Goal: Navigation & Orientation: Find specific page/section

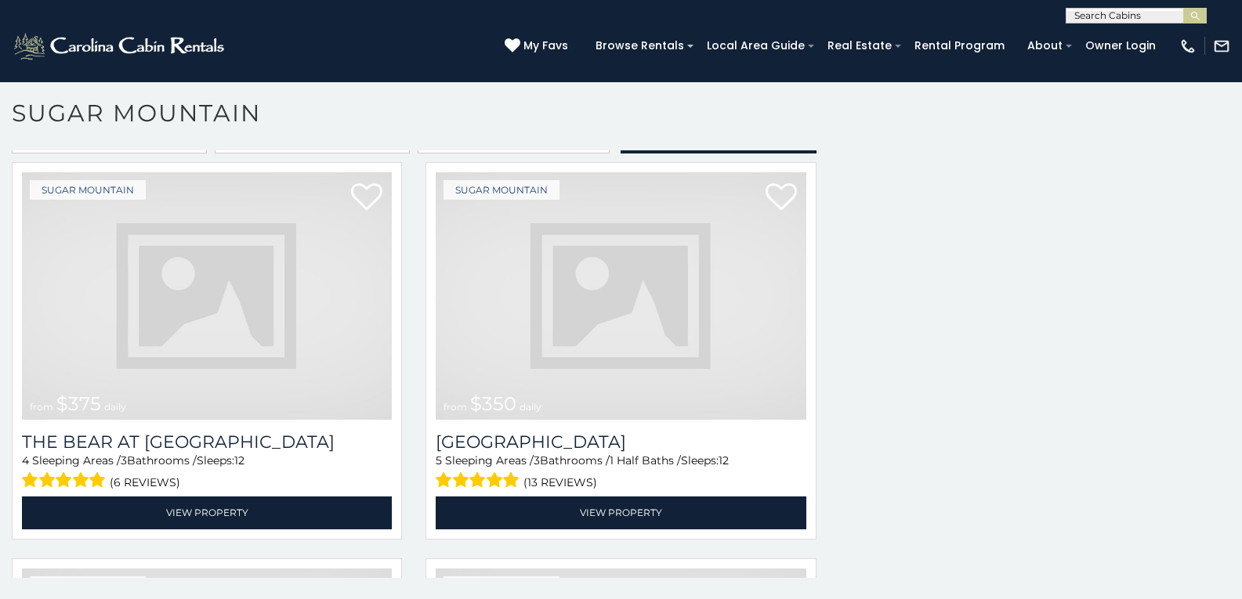
scroll to position [2299, 0]
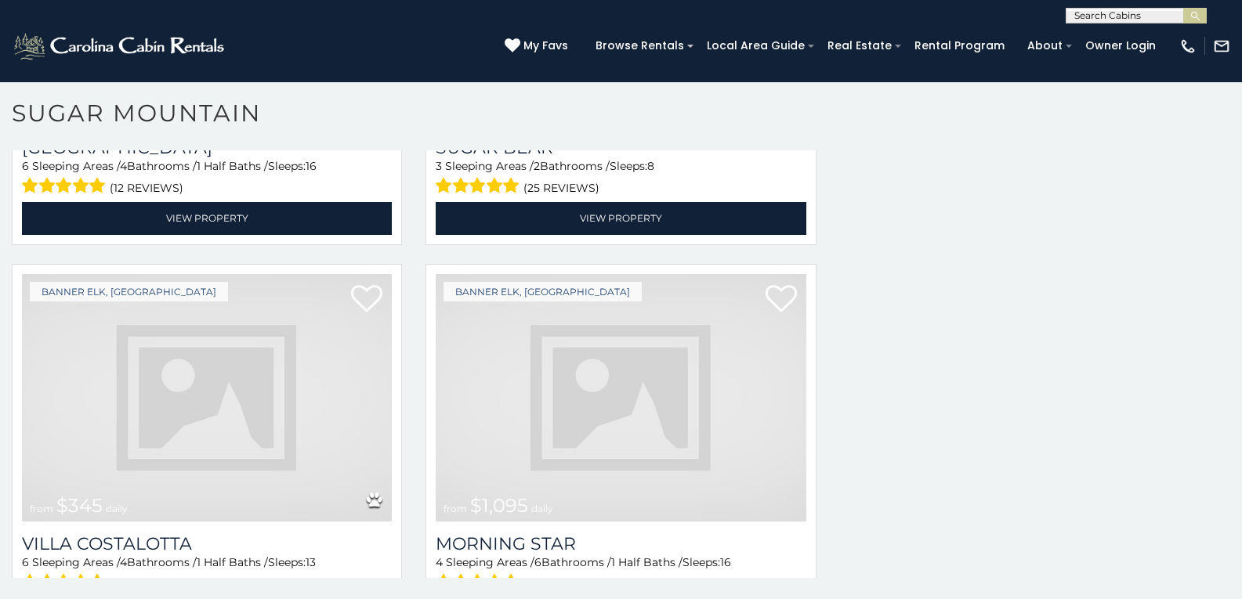
click at [612, 274] on img at bounding box center [621, 398] width 370 height 248
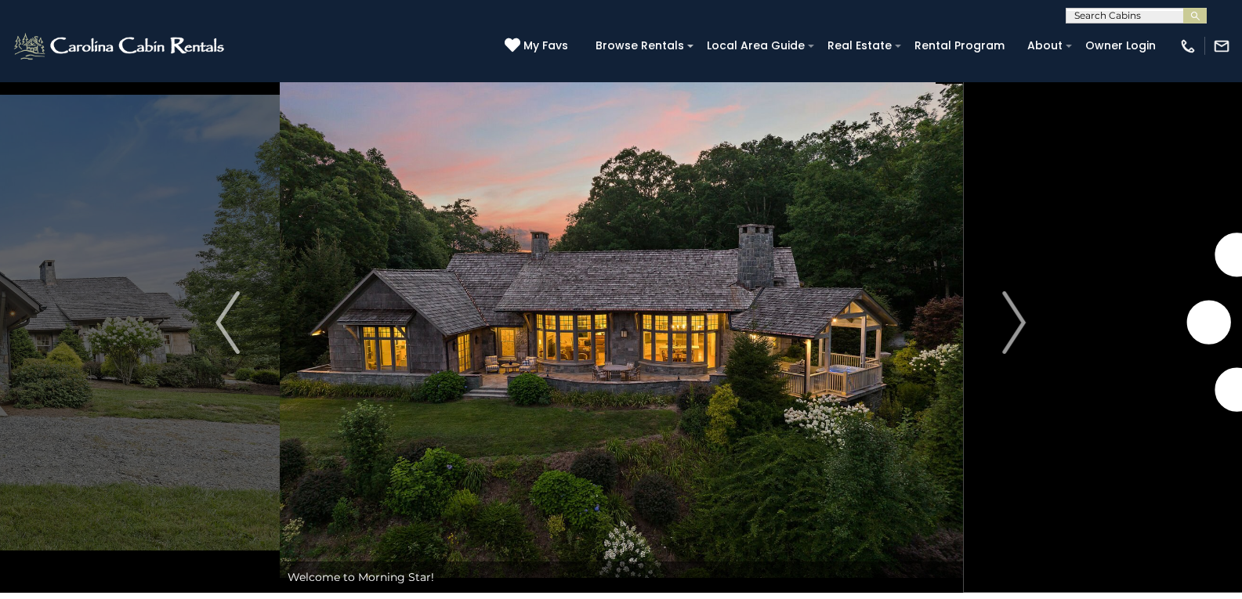
scroll to position [56, 0]
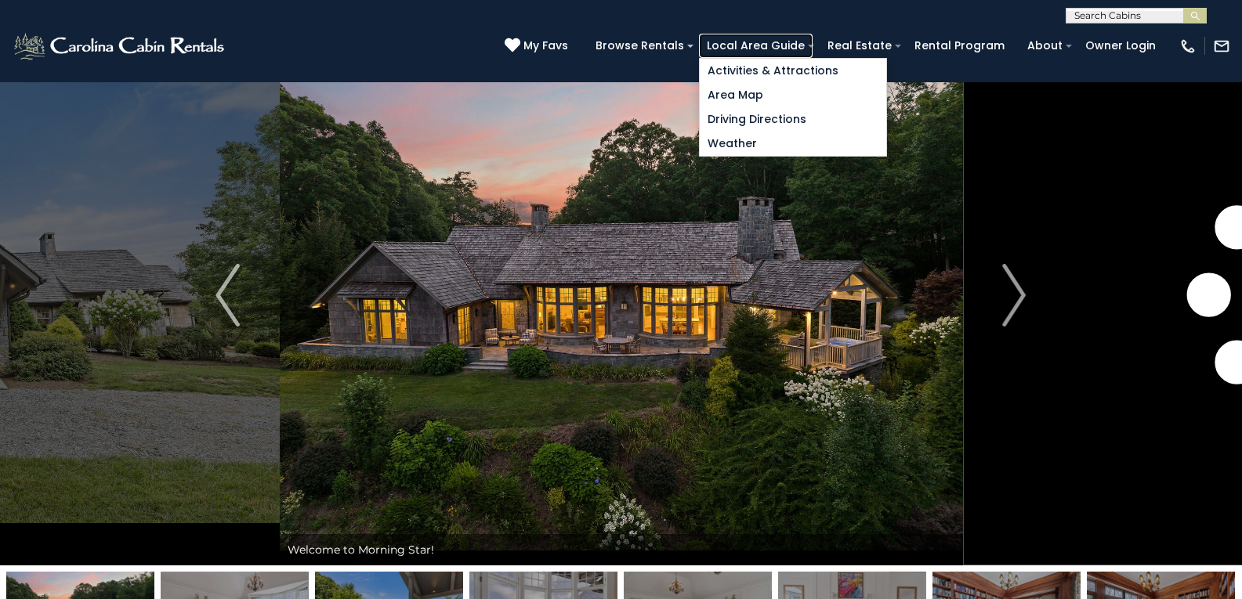
click at [790, 50] on link "Local Area Guide" at bounding box center [756, 46] width 114 height 24
